Goal: Task Accomplishment & Management: Manage account settings

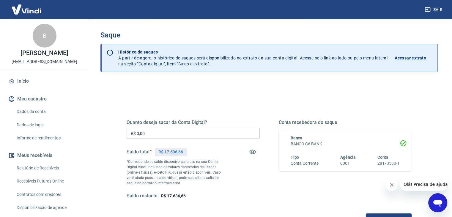
click at [188, 132] on input "R$ 0,00" at bounding box center [192, 133] width 133 height 11
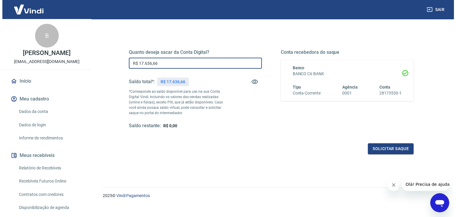
scroll to position [77, 0]
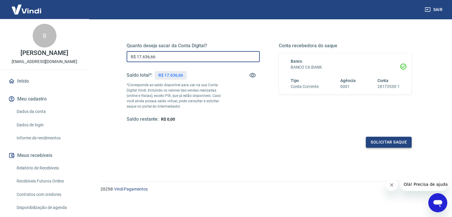
type input "R$ 17.636,66"
click at [385, 137] on button "Solicitar saque" at bounding box center [389, 142] width 46 height 11
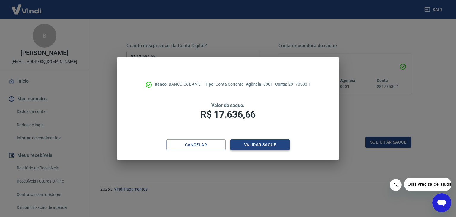
click at [276, 145] on button "Validar saque" at bounding box center [259, 144] width 59 height 11
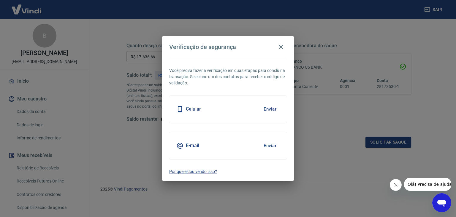
click at [266, 111] on button "Enviar" at bounding box center [269, 109] width 19 height 12
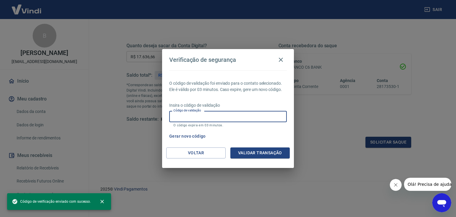
click at [264, 113] on input "Código de validação" at bounding box center [228, 116] width 118 height 11
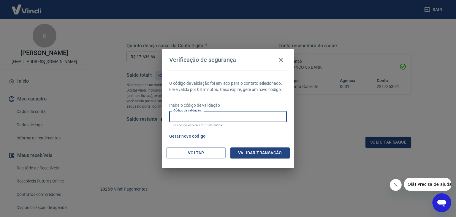
click at [240, 119] on input "Código de validação" at bounding box center [228, 116] width 118 height 11
type input "519083"
click at [251, 153] on button "Validar transação" at bounding box center [259, 152] width 59 height 11
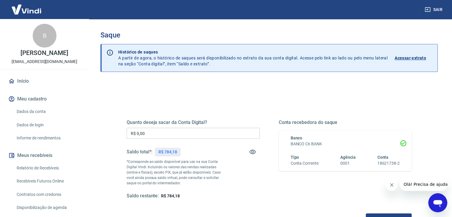
click at [164, 132] on input "R$ 0,00" at bounding box center [192, 133] width 133 height 11
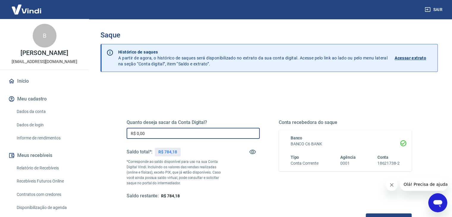
click at [164, 132] on input "R$ 0,00" at bounding box center [192, 133] width 133 height 11
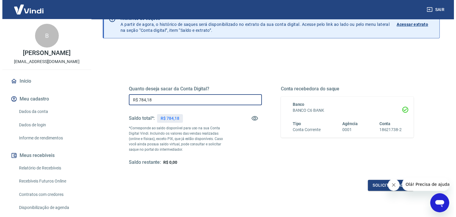
scroll to position [59, 0]
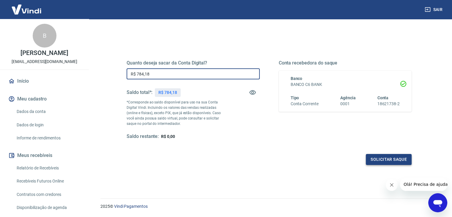
type input "R$ 784,18"
click at [392, 156] on button "Solicitar saque" at bounding box center [389, 159] width 46 height 11
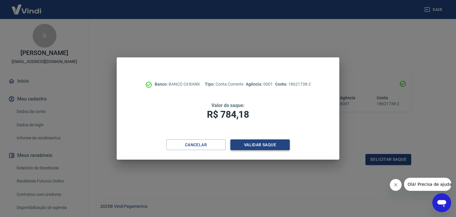
click at [274, 146] on button "Validar saque" at bounding box center [259, 144] width 59 height 11
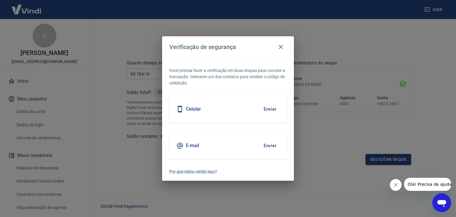
click at [271, 111] on button "Enviar" at bounding box center [269, 109] width 19 height 12
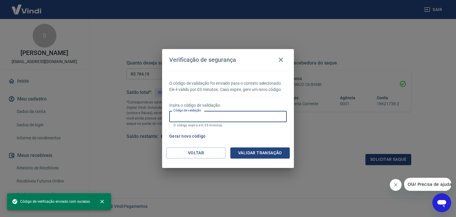
click at [198, 118] on input "Código de validação" at bounding box center [228, 116] width 118 height 11
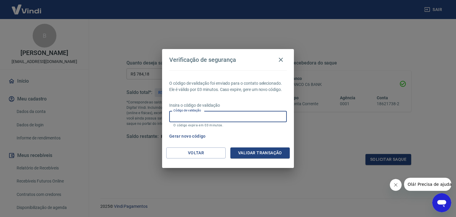
click at [237, 119] on input "Código de validação" at bounding box center [228, 116] width 118 height 11
type input "620028"
click at [247, 149] on button "Validar transação" at bounding box center [259, 152] width 59 height 11
